Goal: Check status: Check status

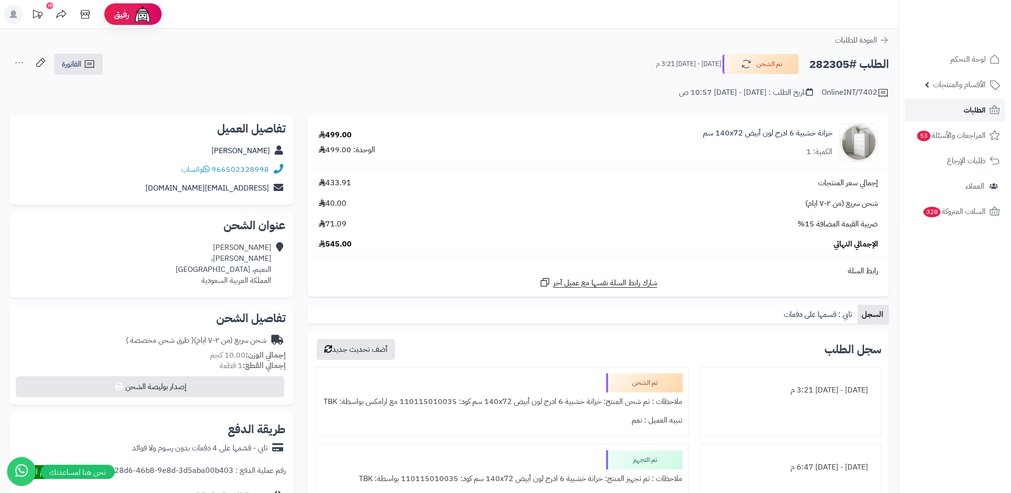
click at [910, 103] on link "الطلبات" at bounding box center [955, 110] width 101 height 23
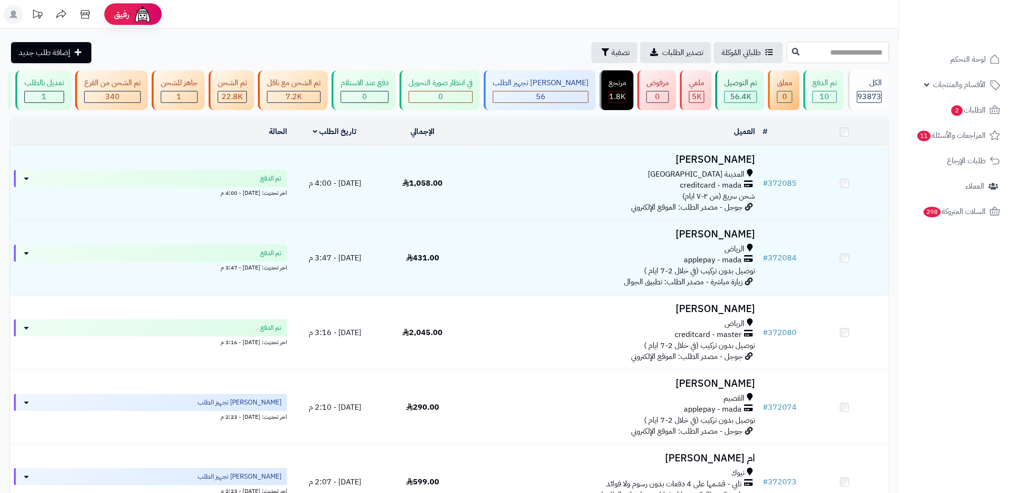
click at [830, 52] on input "text" at bounding box center [838, 53] width 102 height 22
paste input "******"
type input "******"
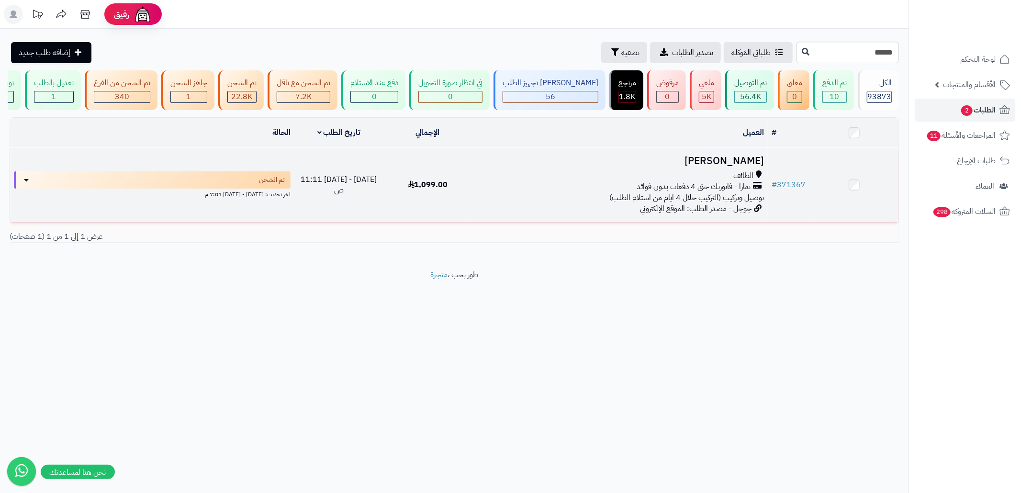
click at [676, 181] on div "الطائف" at bounding box center [620, 175] width 288 height 11
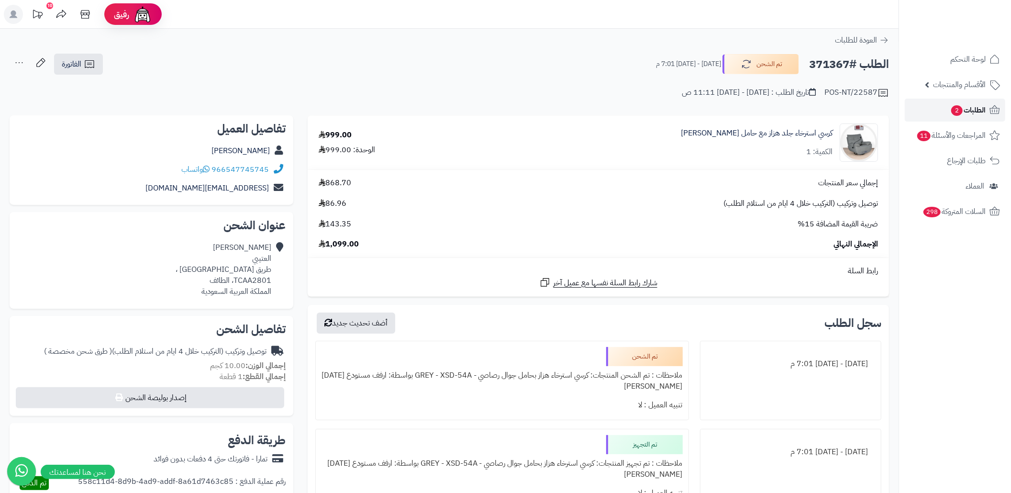
click at [955, 115] on span "2" at bounding box center [957, 110] width 11 height 11
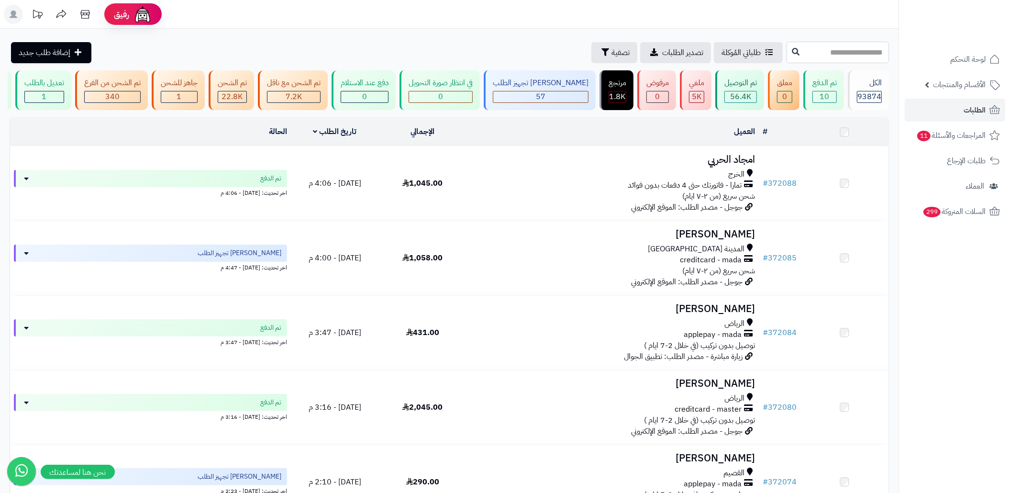
drag, startPoint x: 0, startPoint y: 0, endPoint x: 806, endPoint y: 56, distance: 808.0
click at [806, 56] on input "text" at bounding box center [838, 53] width 102 height 22
paste input "******"
type input "******"
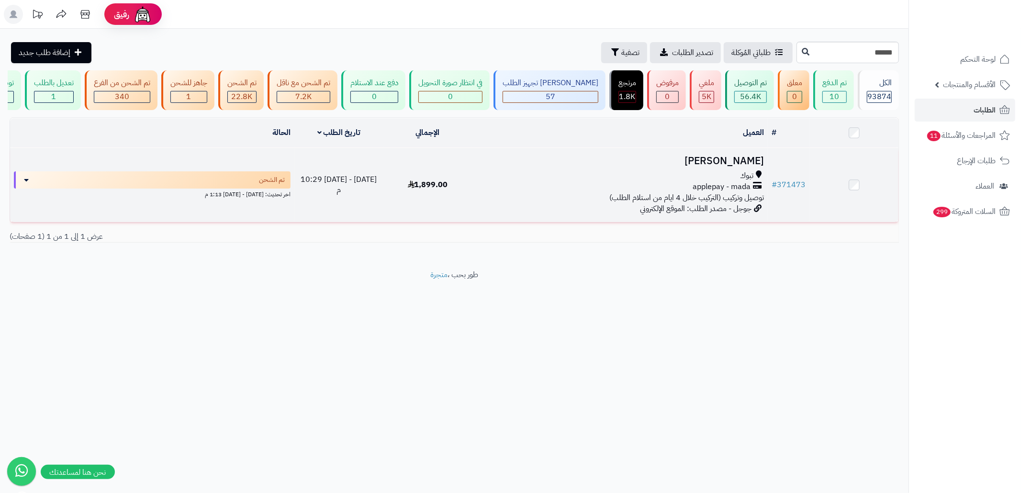
click at [671, 167] on h3 "[PERSON_NAME]" at bounding box center [620, 161] width 288 height 11
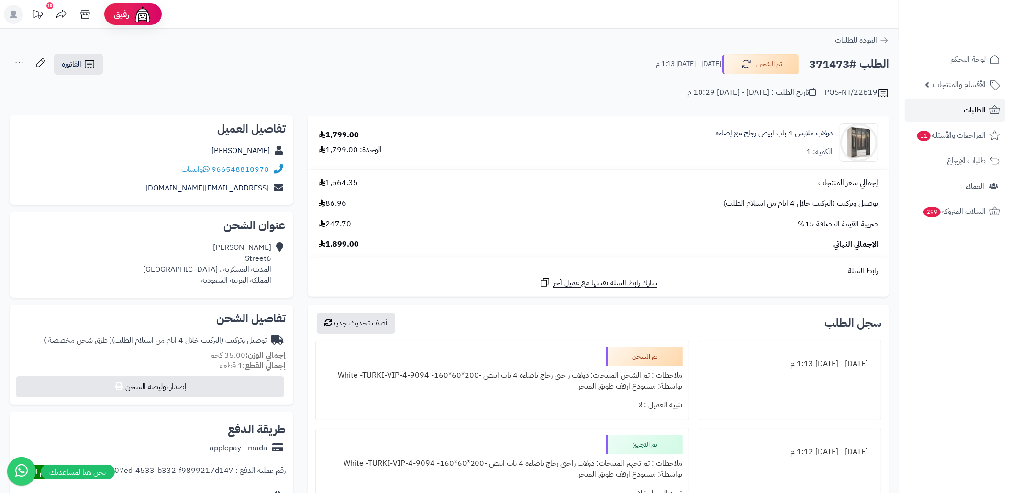
click at [921, 108] on link "الطلبات" at bounding box center [955, 110] width 101 height 23
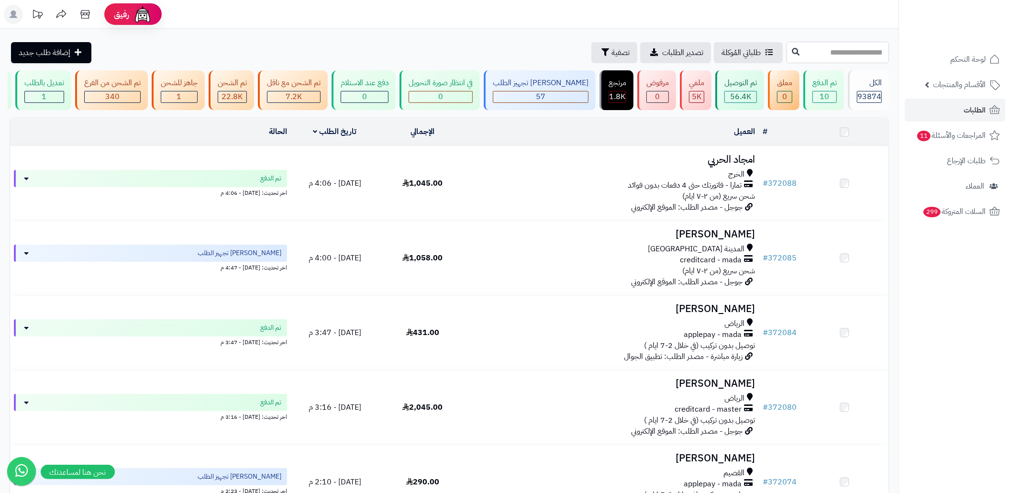
click at [807, 54] on input "text" at bounding box center [838, 53] width 102 height 22
paste input "******"
type input "******"
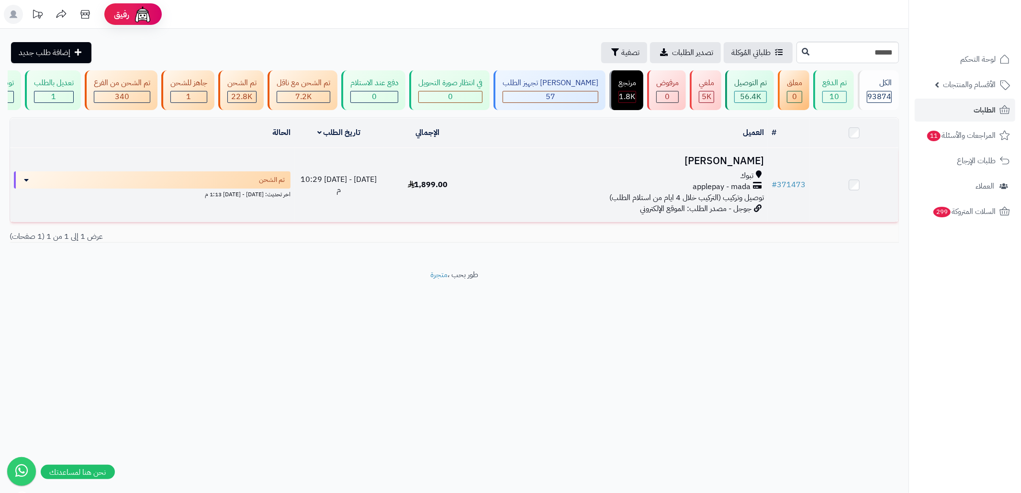
click at [653, 191] on div "applepay - mada" at bounding box center [620, 186] width 288 height 11
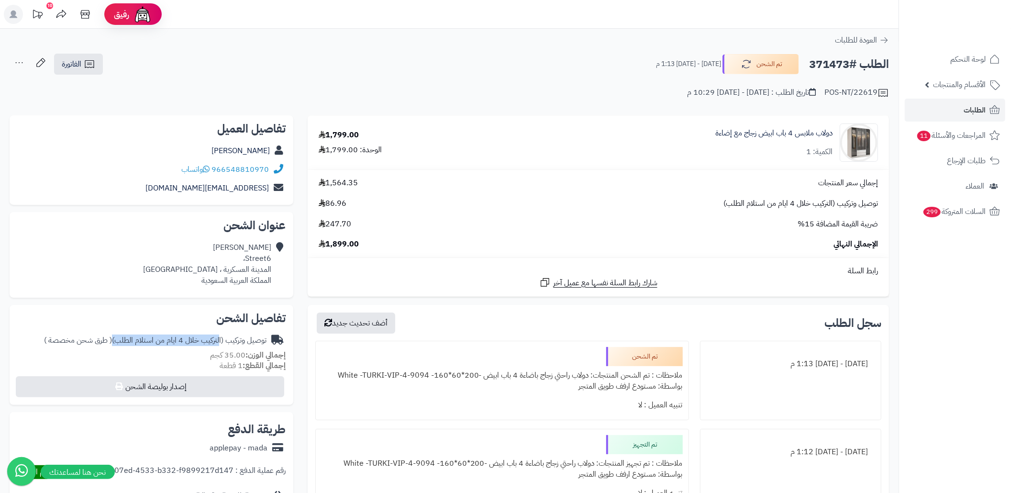
drag, startPoint x: 221, startPoint y: 341, endPoint x: 117, endPoint y: 335, distance: 104.0
click at [117, 336] on div "توصيل وتركيب (التركيب خلال 4 ايام من استلام الطلب) ( طرق شحن مخصصة )" at bounding box center [155, 340] width 223 height 11
copy div "التركيب خلال 4 ايام من استلام الطلب"
click at [373, 69] on div "الطلب #371473 تم الشحن [DATE] - [DATE] 1:13 م الفاتورة طباعة الفاتورة إرسال الف…" at bounding box center [450, 64] width 880 height 22
click at [810, 62] on h2 "الطلب #371473" at bounding box center [849, 65] width 80 height 20
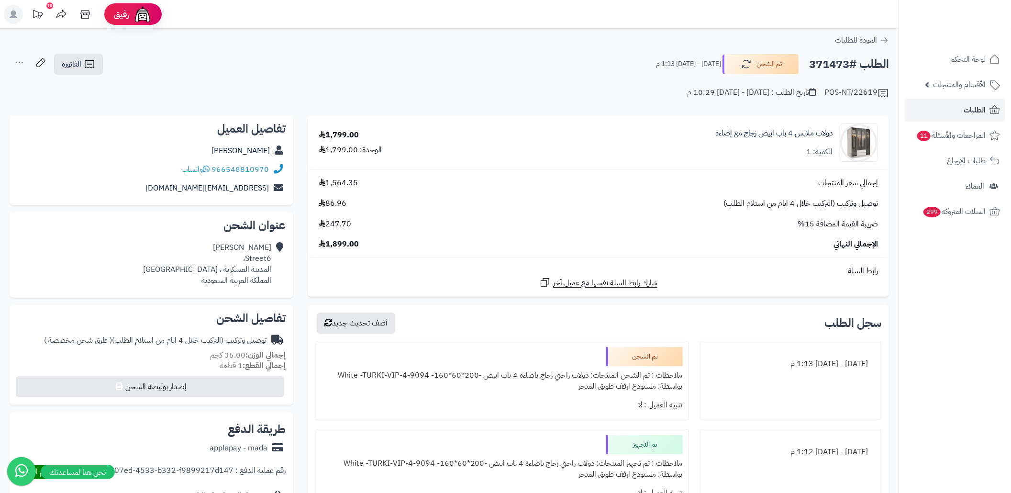
click at [810, 62] on h2 "الطلب #371473" at bounding box center [849, 65] width 80 height 20
copy div "الطلب #371473 تم الشحن"
click at [830, 64] on h2 "الطلب #371473" at bounding box center [849, 65] width 80 height 20
copy h2 "371473"
click at [830, 64] on h2 "الطلب #371473" at bounding box center [849, 65] width 80 height 20
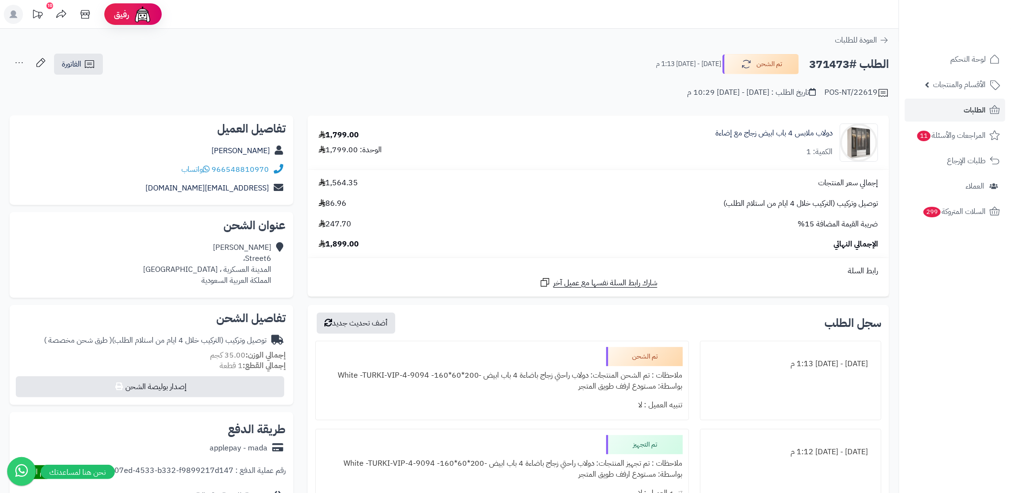
click at [371, 67] on div "الطلب #371473 تم الشحن [DATE] - [DATE] 1:13 م الفاتورة طباعة الفاتورة إرسال الف…" at bounding box center [450, 64] width 880 height 22
click at [89, 60] on icon at bounding box center [89, 64] width 9 height 8
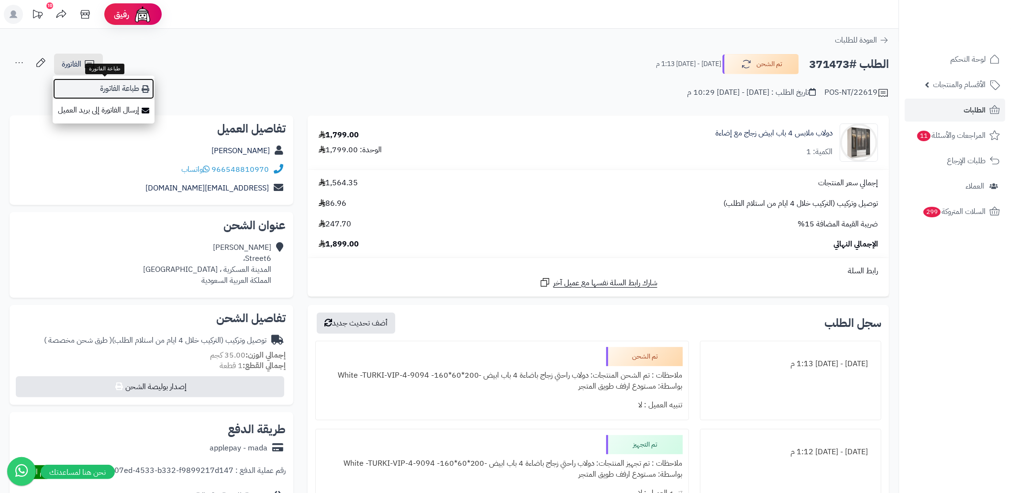
click at [131, 87] on link "طباعة الفاتورة" at bounding box center [104, 89] width 102 height 22
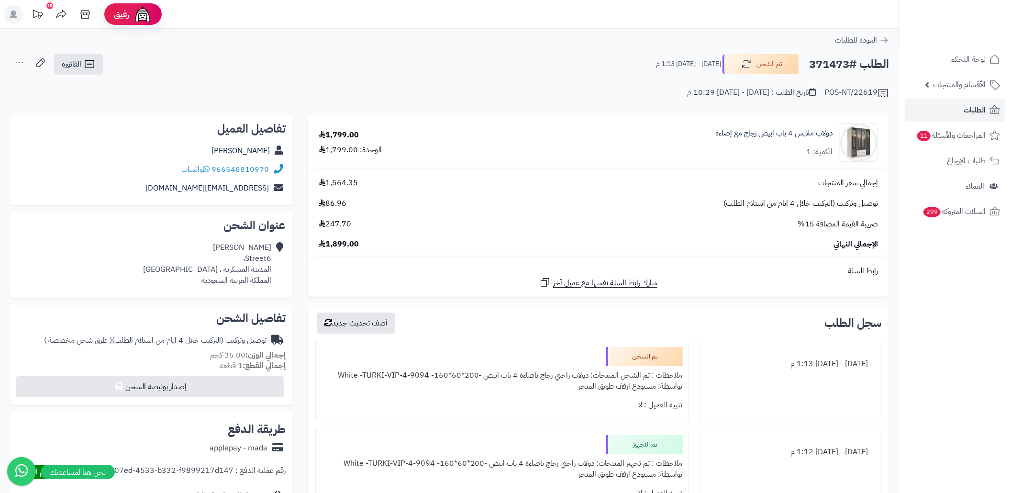
click at [818, 64] on h2 "الطلب #371473" at bounding box center [849, 65] width 80 height 20
copy h2 "371473"
drag, startPoint x: 273, startPoint y: 268, endPoint x: 236, endPoint y: 273, distance: 37.2
click at [236, 273] on div "[GEOGRAPHIC_DATA]6، المدينة العسكرية ، [GEOGRAPHIC_DATA] المملكة العربية السعود…" at bounding box center [151, 263] width 269 height 51
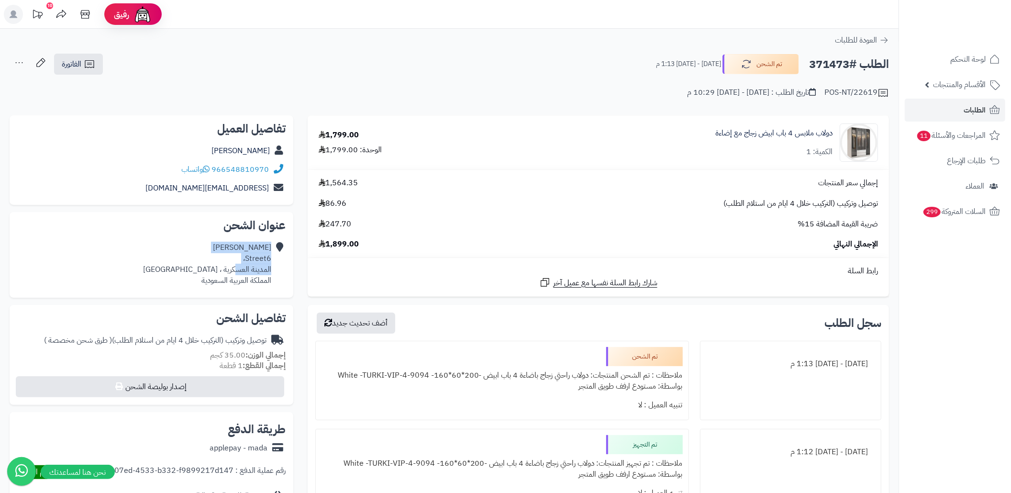
click at [236, 274] on div "[GEOGRAPHIC_DATA]6، المدينة العسكرية ، [GEOGRAPHIC_DATA] المملكة العربية السعود…" at bounding box center [207, 264] width 128 height 44
drag, startPoint x: 271, startPoint y: 269, endPoint x: 225, endPoint y: 272, distance: 46.1
click at [225, 272] on div "[GEOGRAPHIC_DATA]6، المدينة العسكرية ، [GEOGRAPHIC_DATA] المملكة العربية السعود…" at bounding box center [207, 264] width 128 height 44
copy div "المدينة العسكرية"
click at [383, 66] on div "الطلب #371473 تم الشحن [DATE] - [DATE] 1:13 م الفاتورة طباعة الفاتورة إرسال الف…" at bounding box center [450, 64] width 880 height 22
